Goal: Transaction & Acquisition: Register for event/course

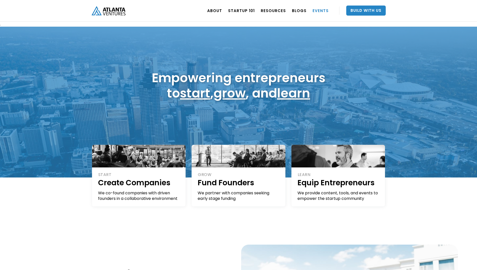
click at [324, 11] on link "EVENTS" at bounding box center [320, 11] width 16 height 14
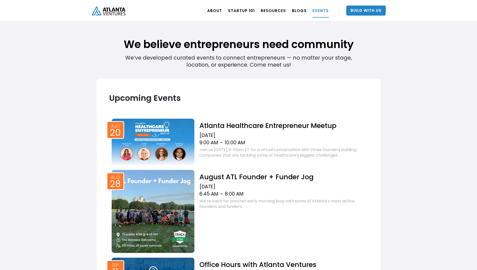
scroll to position [122, 0]
click at [168, 141] on img at bounding box center [153, 141] width 83 height 46
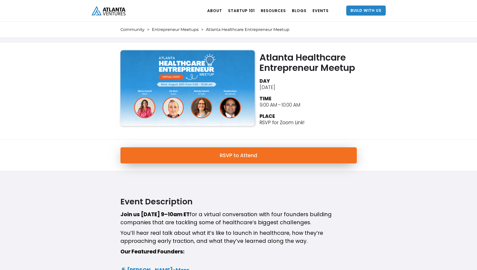
click at [246, 156] on link "RSVP to Attend" at bounding box center [238, 155] width 236 height 16
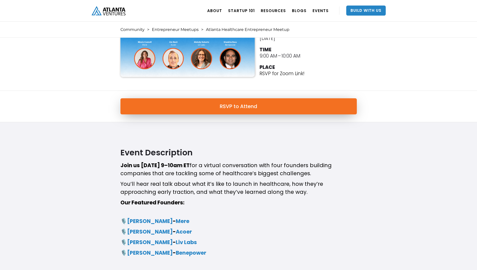
scroll to position [50, 0]
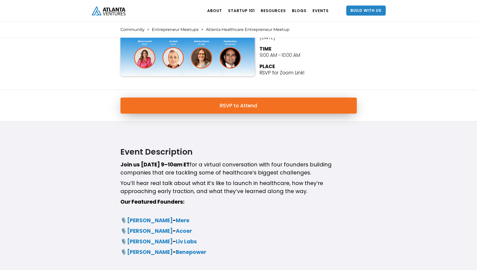
click at [245, 105] on link "RSVP to Attend" at bounding box center [238, 105] width 236 height 16
